Goal: Obtain resource: Obtain resource

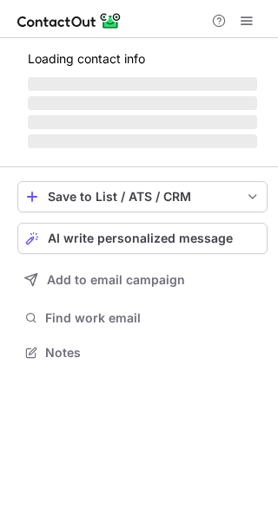
scroll to position [350, 278]
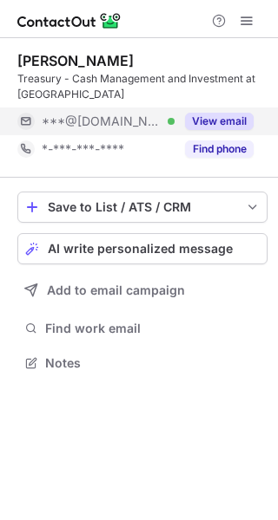
click at [212, 125] on button "View email" at bounding box center [219, 121] width 69 height 17
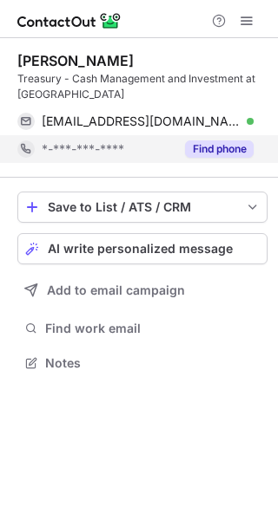
click at [207, 152] on button "Find phone" at bounding box center [219, 149] width 69 height 17
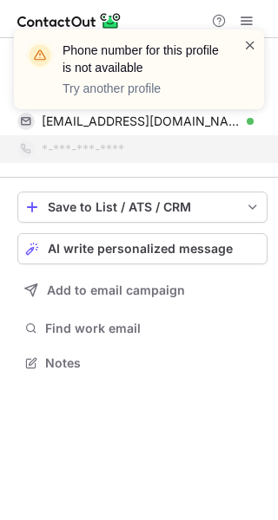
click at [247, 45] on span at bounding box center [250, 44] width 14 height 17
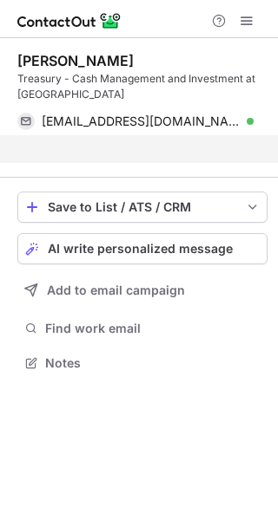
scroll to position [323, 278]
